Goal: Transaction & Acquisition: Purchase product/service

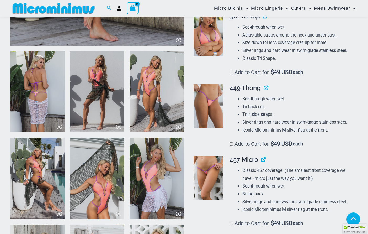
scroll to position [274, 0]
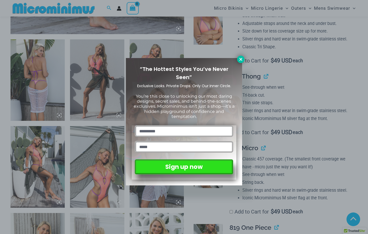
click at [241, 61] on icon at bounding box center [240, 59] width 5 height 5
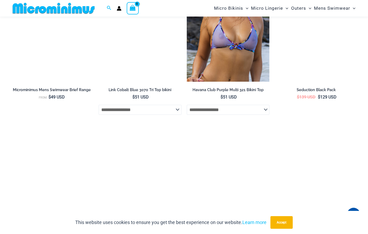
scroll to position [1100, 0]
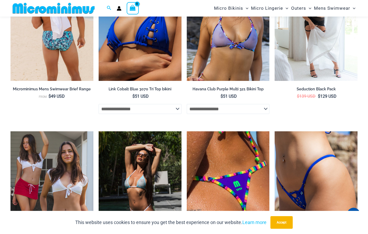
click at [54, 59] on img at bounding box center [51, 19] width 83 height 124
